Goal: Obtain resource: Obtain resource

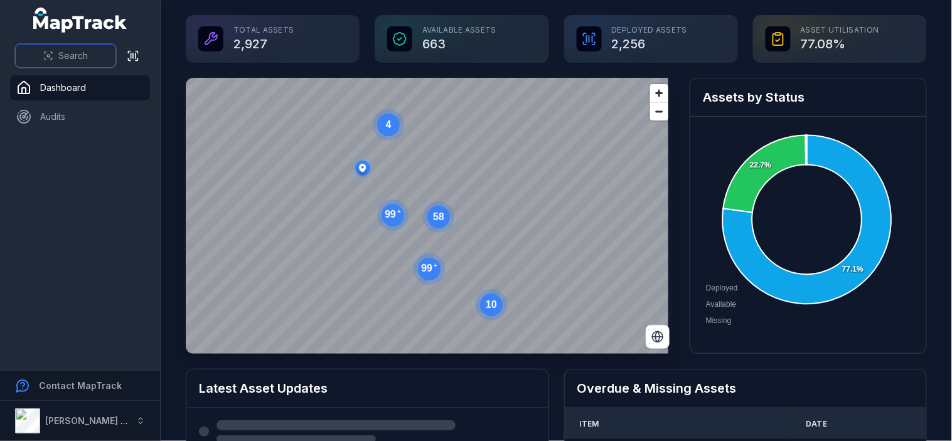
click at [73, 48] on button "Search" at bounding box center [65, 56] width 101 height 24
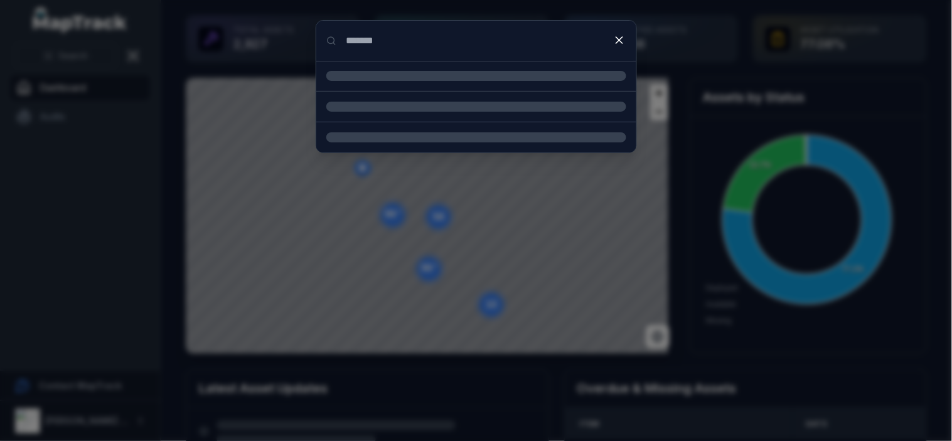
click at [428, 55] on input "******" at bounding box center [476, 41] width 320 height 40
click at [391, 46] on input "******" at bounding box center [476, 41] width 320 height 40
type input "******"
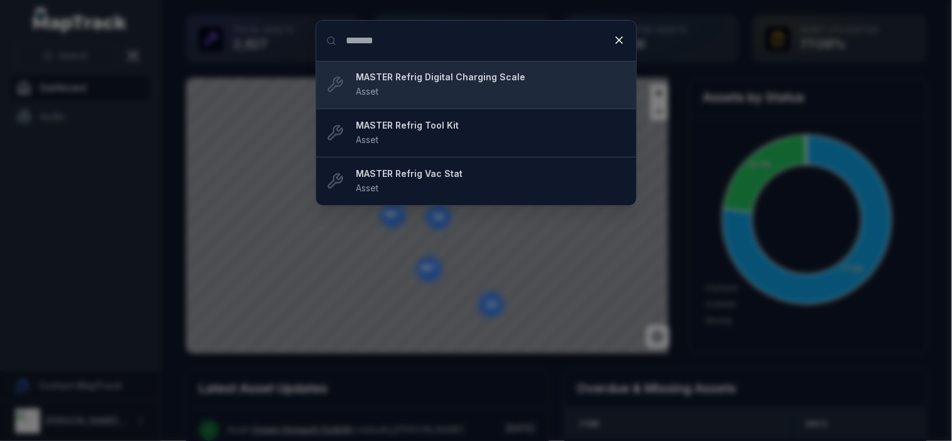
click at [453, 82] on strong "MASTER Refrig Digital Charging Scale" at bounding box center [492, 77] width 270 height 13
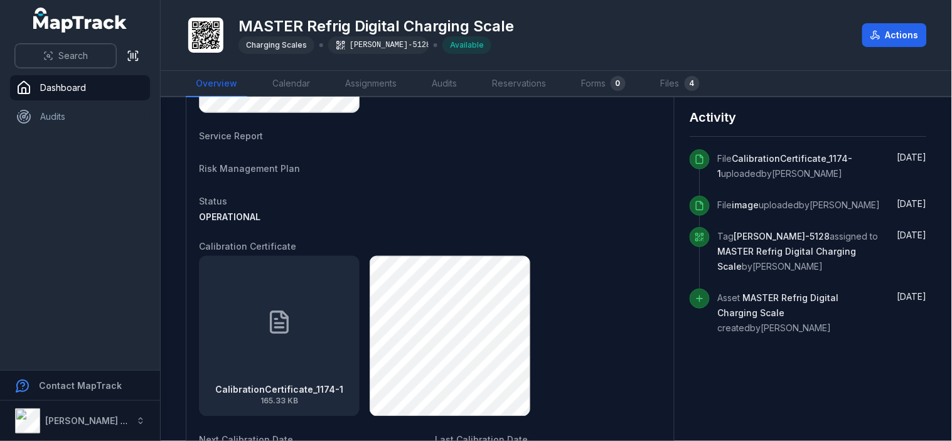
scroll to position [488, 0]
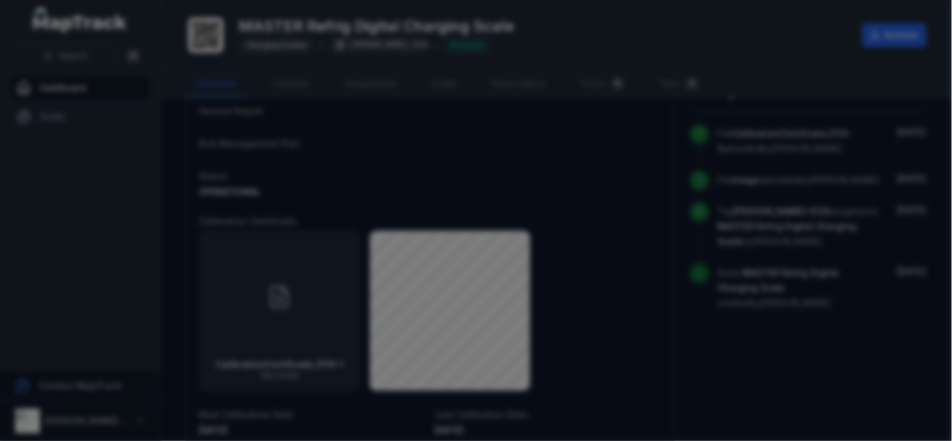
click at [313, 294] on div at bounding box center [476, 220] width 952 height 441
click at [360, 193] on div at bounding box center [476, 220] width 952 height 441
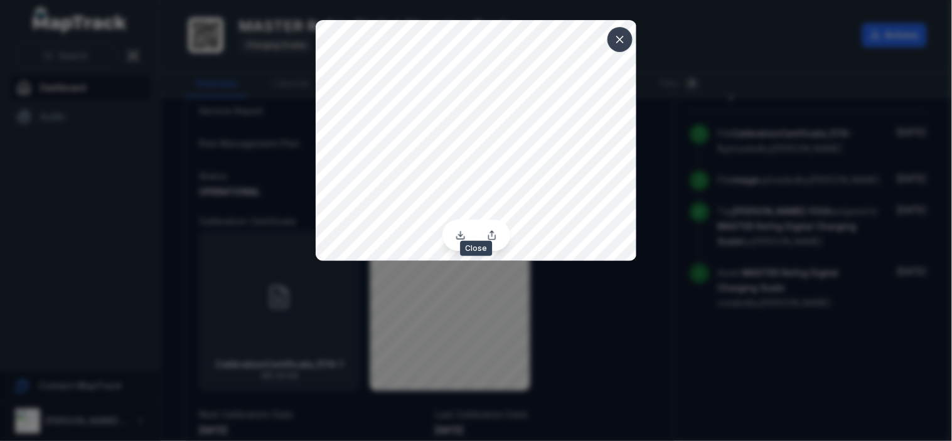
click at [617, 38] on icon at bounding box center [620, 39] width 13 height 13
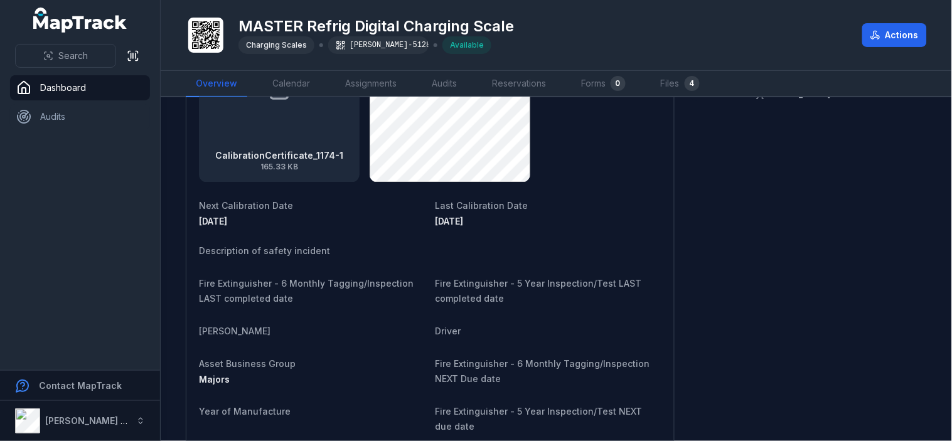
scroll to position [698, 0]
click at [296, 153] on strong "CalibrationCertificate_1174-1" at bounding box center [279, 155] width 128 height 13
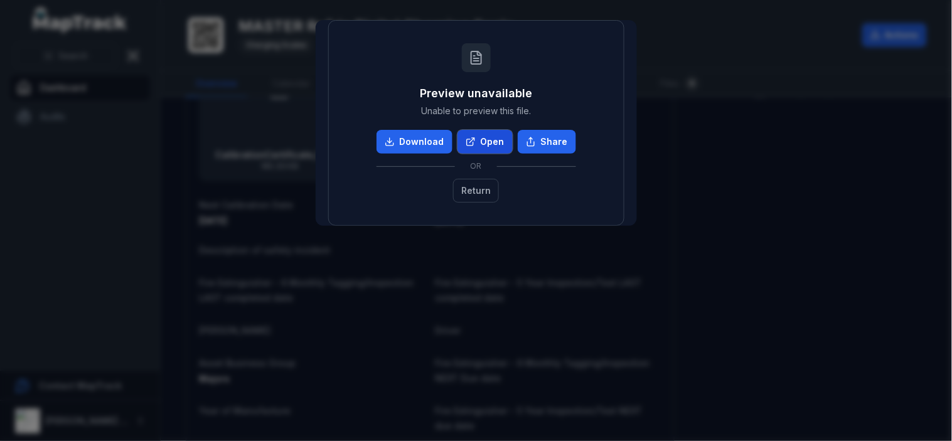
click at [499, 141] on link "Open" at bounding box center [485, 142] width 55 height 24
click at [551, 140] on button "Share" at bounding box center [547, 142] width 58 height 24
click at [395, 143] on icon at bounding box center [390, 142] width 10 height 10
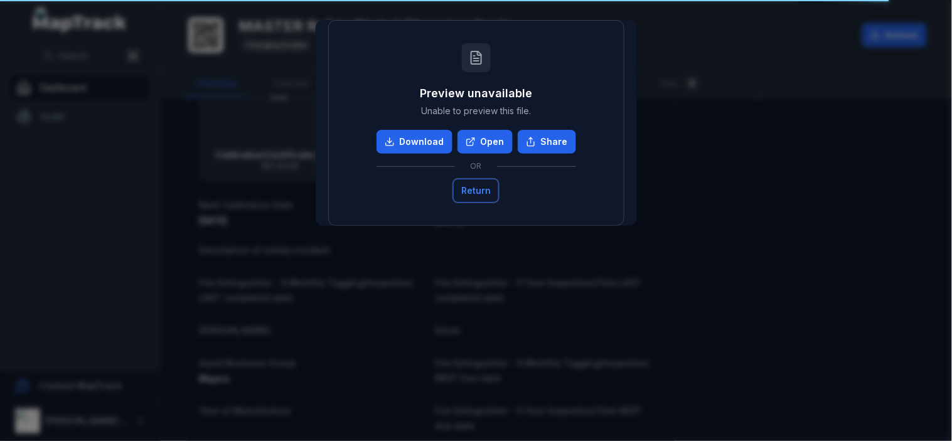
click at [486, 193] on button "Return" at bounding box center [476, 191] width 46 height 24
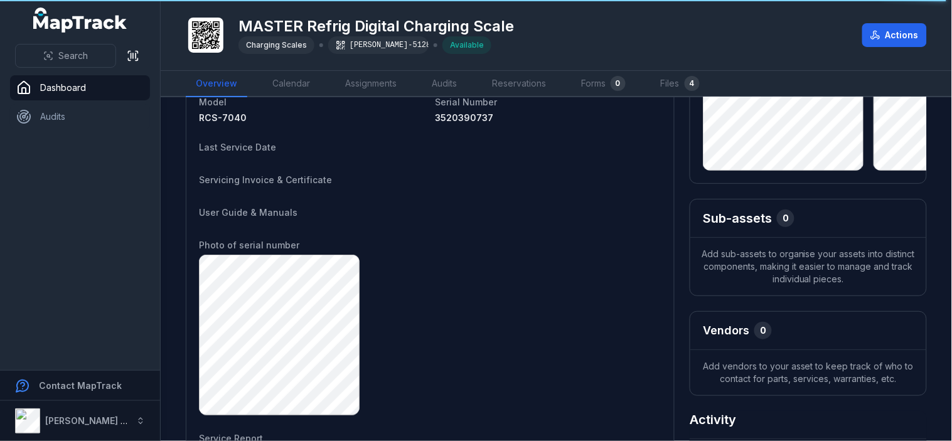
scroll to position [209, 0]
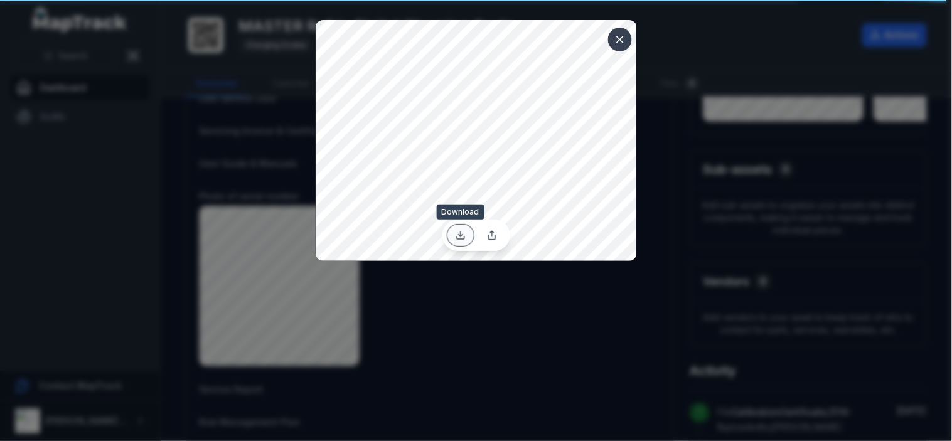
click at [461, 231] on icon at bounding box center [461, 235] width 10 height 10
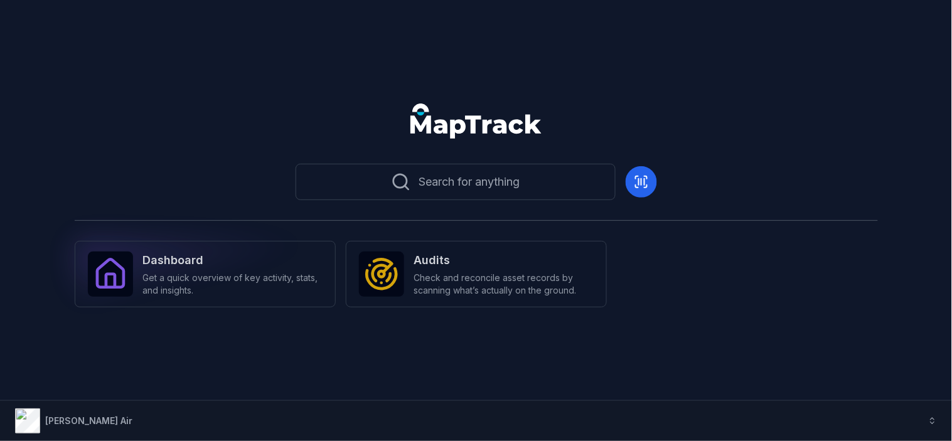
click at [211, 262] on strong "Dashboard" at bounding box center [233, 261] width 180 height 18
